Goal: Task Accomplishment & Management: Manage account settings

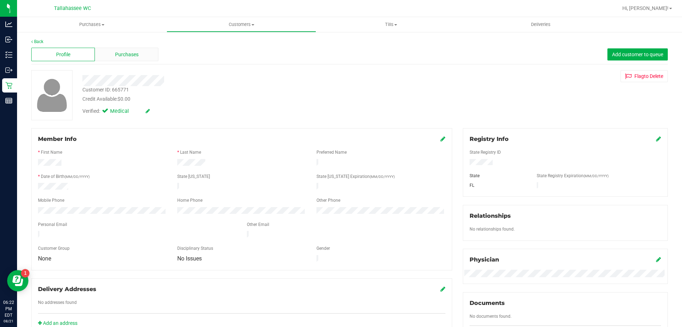
click at [148, 55] on div "Purchases" at bounding box center [127, 55] width 64 height 14
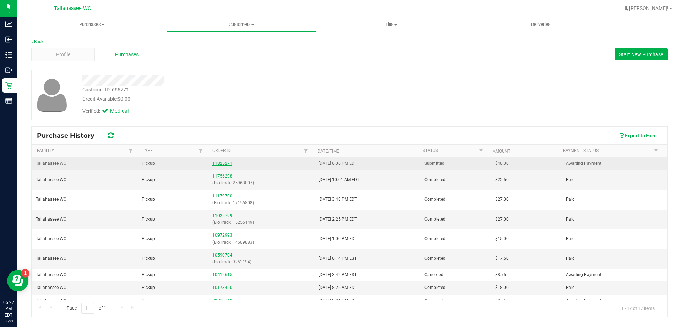
click at [225, 165] on link "11825271" at bounding box center [222, 163] width 20 height 5
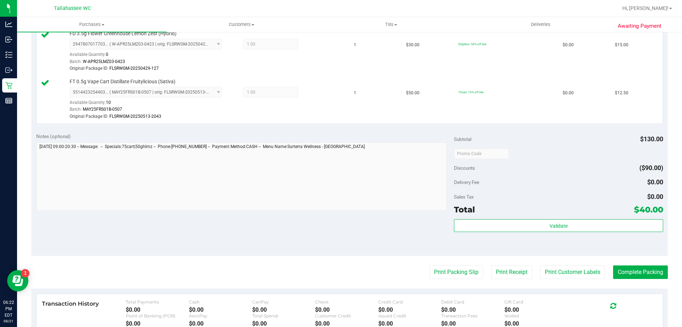
scroll to position [249, 0]
click at [648, 269] on button "Complete Packing" at bounding box center [640, 272] width 55 height 14
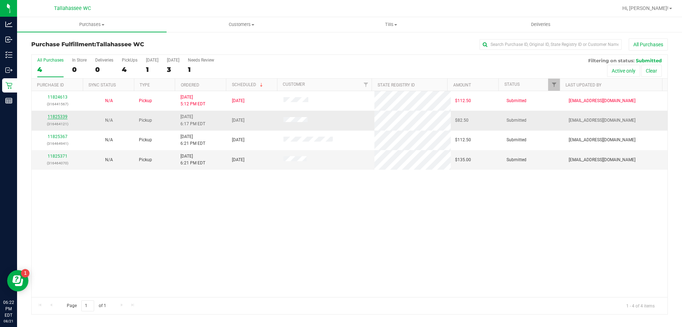
click at [52, 118] on link "11825339" at bounding box center [58, 116] width 20 height 5
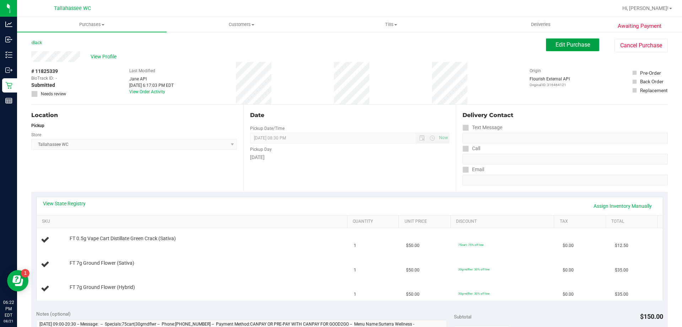
click at [566, 45] on span "Edit Purchase" at bounding box center [573, 44] width 34 height 7
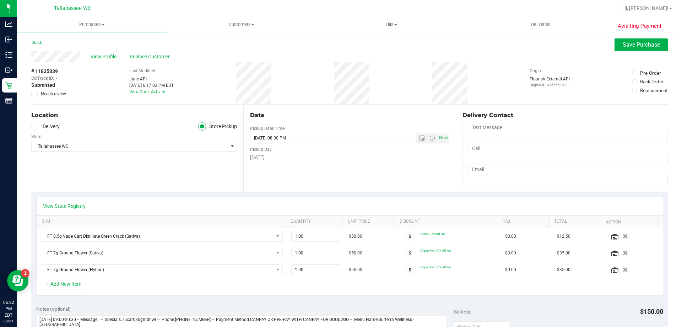
click at [38, 94] on label "Needs review" at bounding box center [49, 94] width 36 height 6
click at [0, 0] on input "Needs review" at bounding box center [0, 0] width 0 height 0
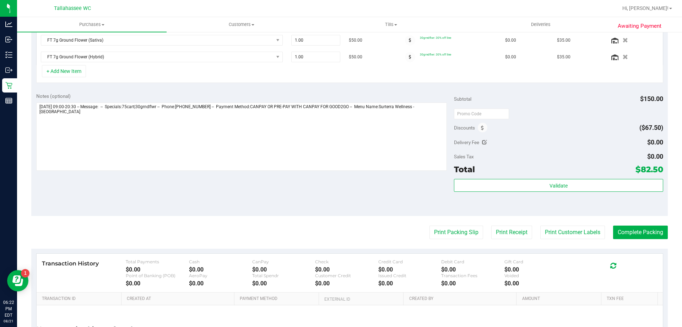
scroll to position [213, 0]
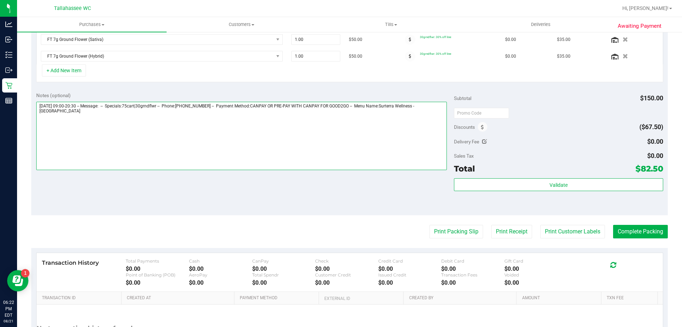
click at [413, 128] on textarea at bounding box center [241, 136] width 411 height 68
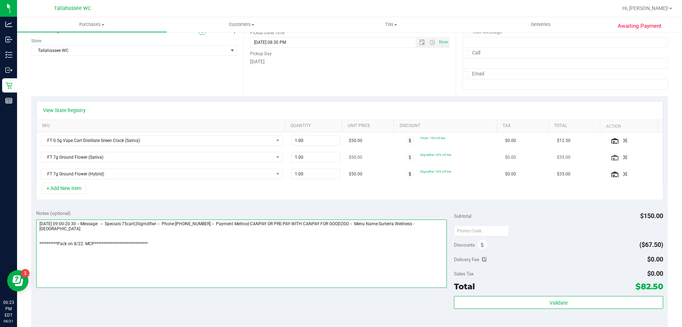
scroll to position [0, 0]
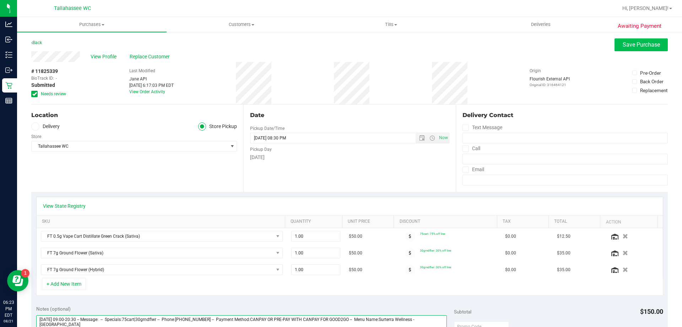
type textarea "**********"
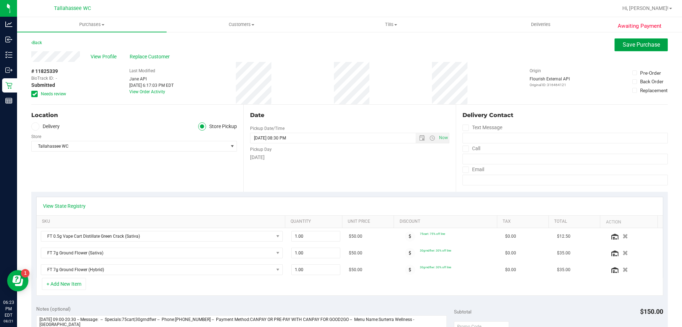
click at [630, 47] on span "Save Purchase" at bounding box center [641, 44] width 37 height 7
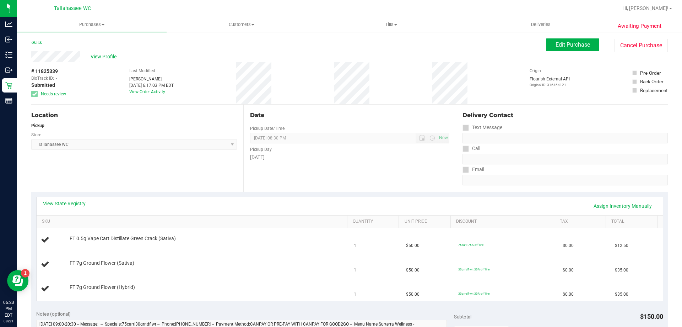
click at [41, 44] on link "Back" at bounding box center [36, 42] width 11 height 5
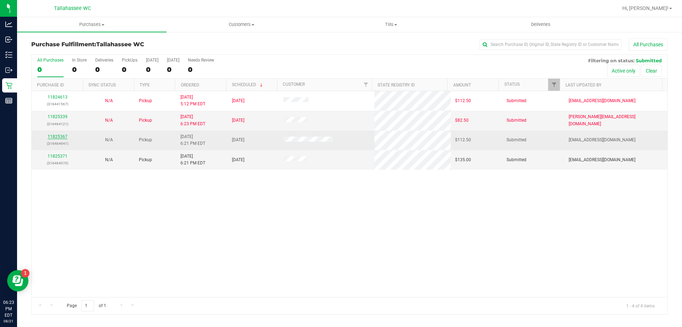
click at [55, 138] on link "11825367" at bounding box center [58, 136] width 20 height 5
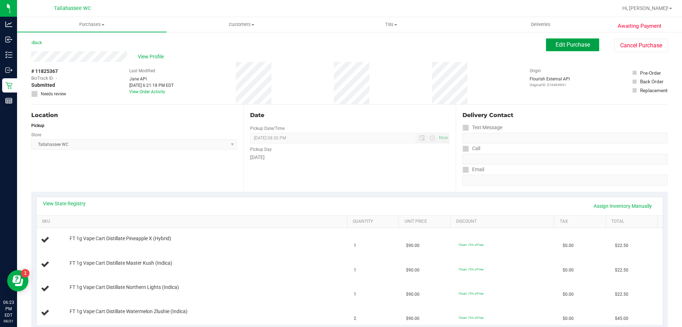
click at [546, 44] on button "Edit Purchase" at bounding box center [572, 44] width 53 height 13
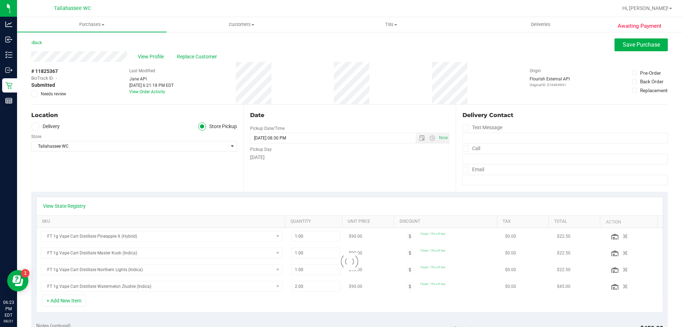
click at [37, 95] on span at bounding box center [34, 94] width 6 height 6
click at [0, 0] on input "Needs review" at bounding box center [0, 0] width 0 height 0
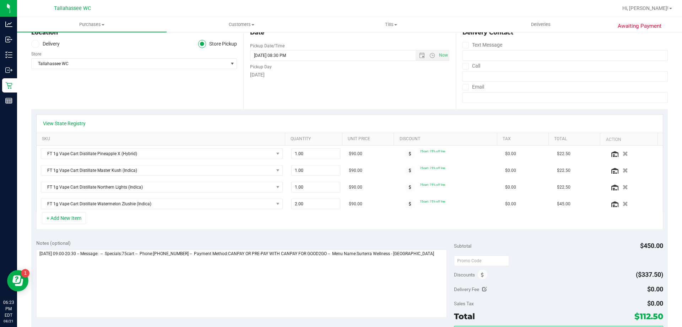
scroll to position [178, 0]
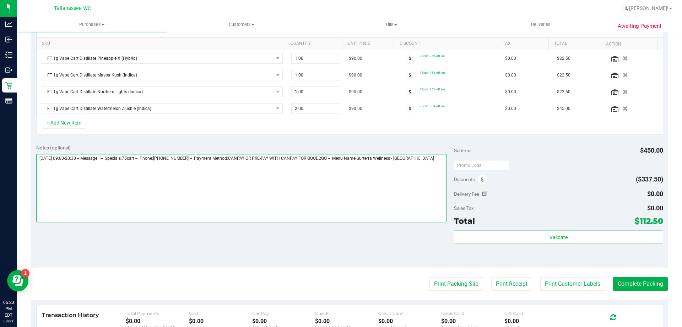
click at [354, 174] on textarea at bounding box center [241, 188] width 411 height 68
click at [433, 159] on textarea at bounding box center [241, 188] width 411 height 68
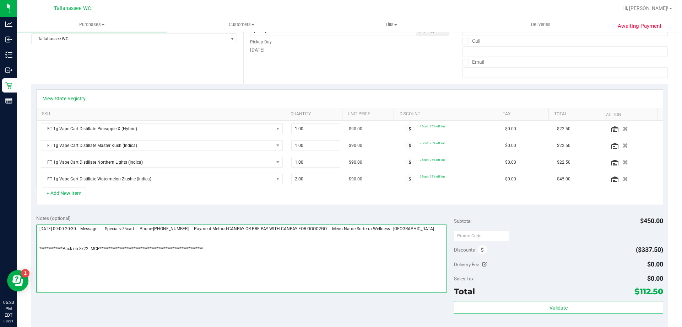
scroll to position [0, 0]
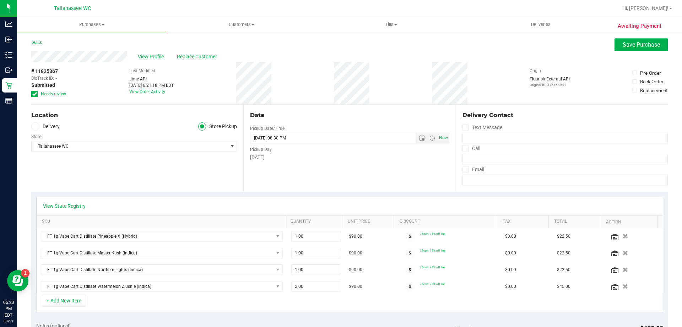
type textarea "**********"
click at [652, 56] on div "View Profile Replace Customer" at bounding box center [349, 56] width 637 height 11
click at [649, 46] on span "Save Purchase" at bounding box center [641, 44] width 37 height 7
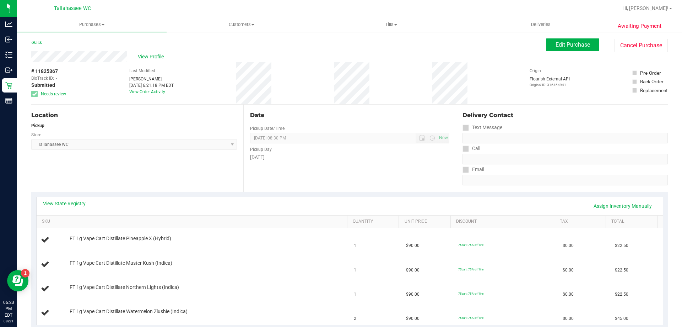
click at [35, 44] on link "Back" at bounding box center [36, 42] width 11 height 5
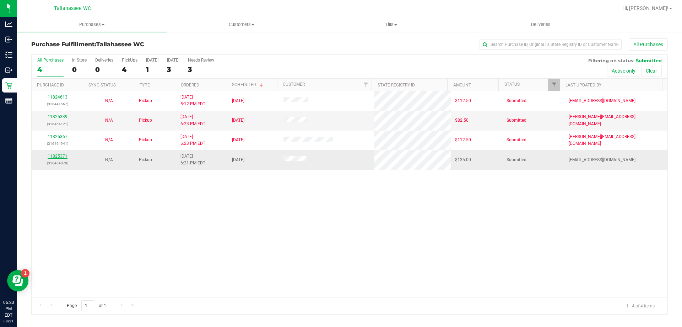
click at [62, 157] on link "11825371" at bounding box center [58, 155] width 20 height 5
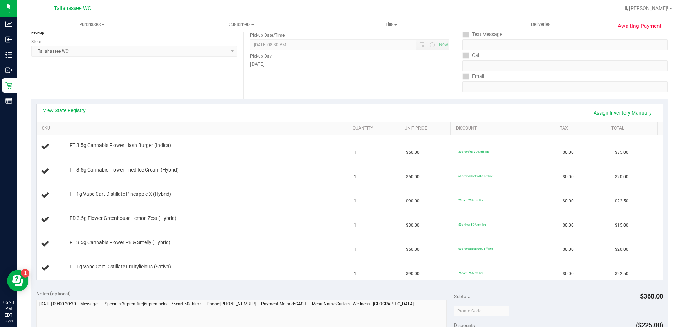
scroll to position [107, 0]
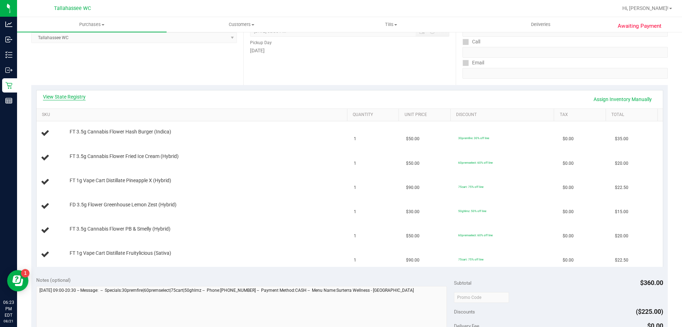
click at [77, 97] on link "View State Registry" at bounding box center [64, 96] width 43 height 7
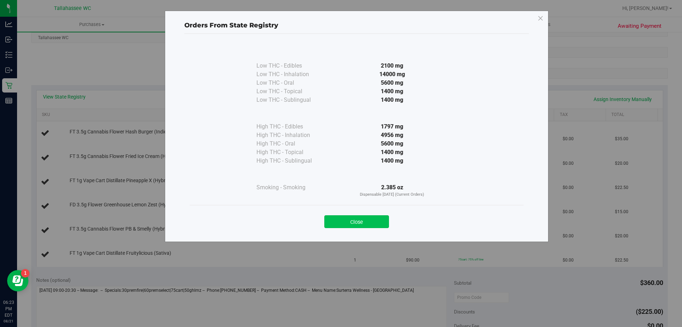
click at [368, 221] on button "Close" at bounding box center [356, 221] width 65 height 13
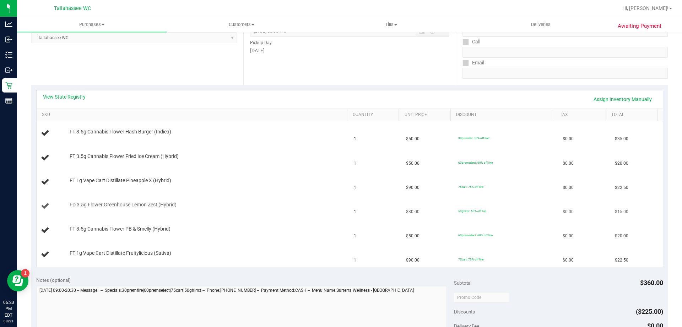
scroll to position [0, 0]
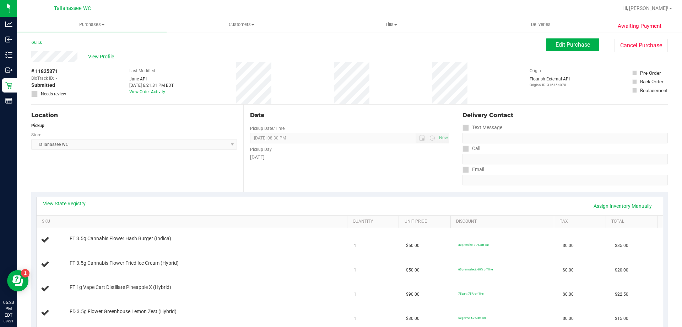
click at [40, 46] on div "Back" at bounding box center [36, 42] width 11 height 9
click at [41, 41] on link "Back" at bounding box center [36, 42] width 11 height 5
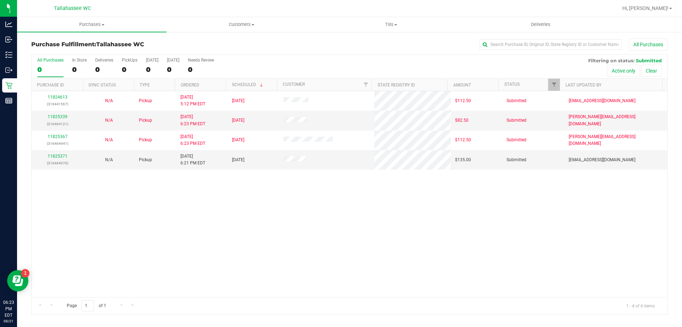
click at [457, 63] on div "All Purchases 0 In Store 0 Deliveries 0 PickUps 0 [DATE] 0 [DATE] 0 Needs Revie…" at bounding box center [350, 67] width 636 height 24
click at [673, 10] on link "Hi, [PERSON_NAME]!" at bounding box center [647, 8] width 55 height 7
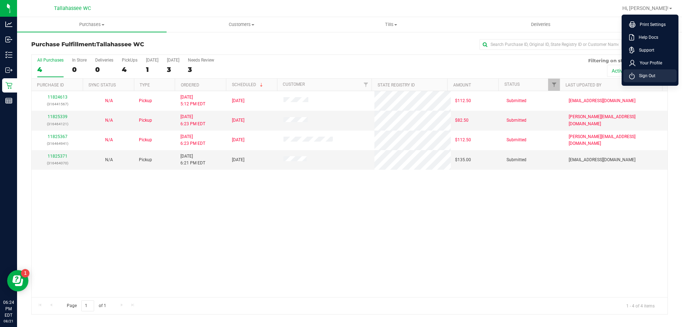
click at [652, 71] on li "Sign Out" at bounding box center [650, 75] width 53 height 13
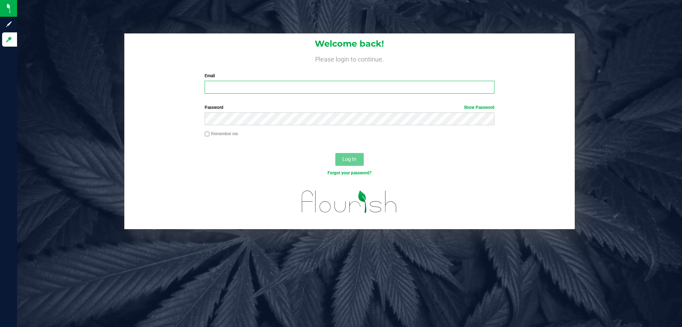
click at [288, 83] on input "Email" at bounding box center [350, 87] width 290 height 13
type input "[EMAIL_ADDRESS][DOMAIN_NAME]"
click at [335, 153] on button "Log In" at bounding box center [349, 159] width 28 height 13
